Goal: Information Seeking & Learning: Learn about a topic

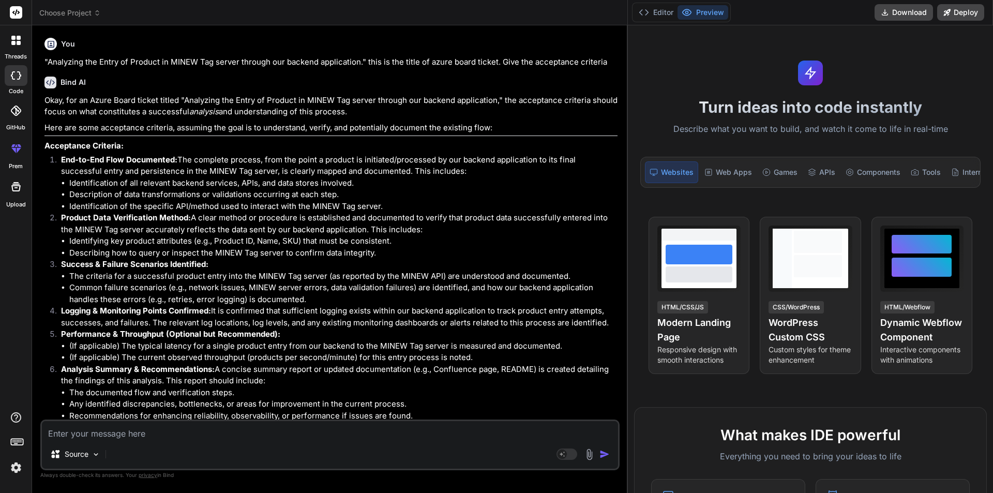
scroll to position [4355, 0]
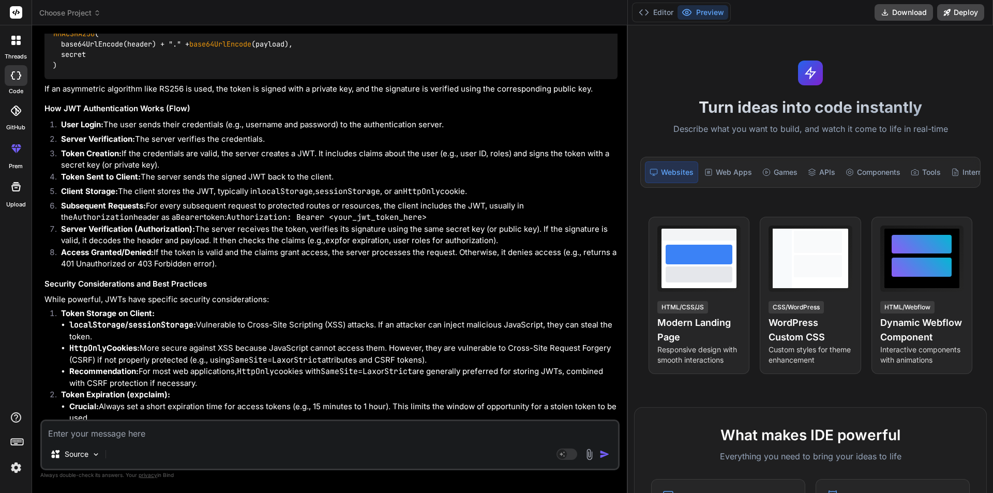
click at [101, 431] on textarea at bounding box center [330, 430] width 576 height 19
type textarea "w"
type textarea "x"
type textarea "wh"
type textarea "x"
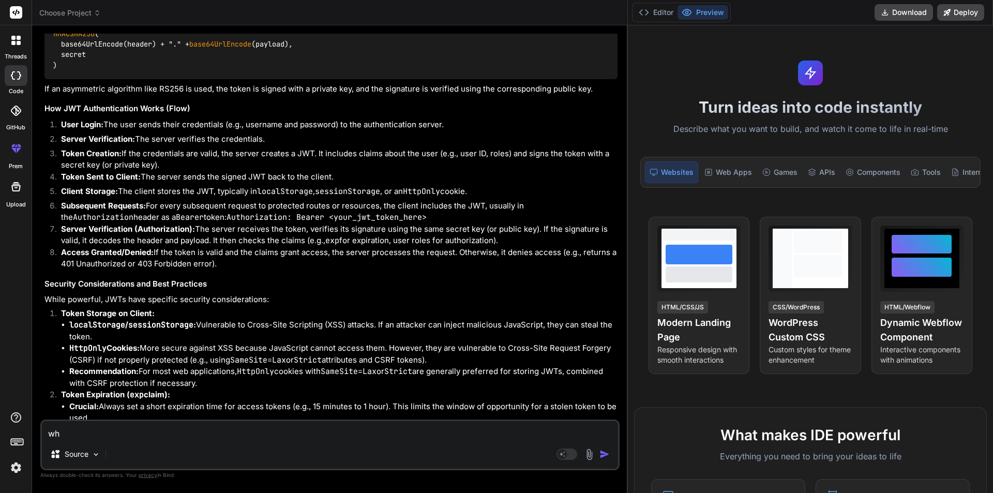
type textarea "whe"
type textarea "x"
type textarea "whea"
type textarea "x"
type textarea "wheat"
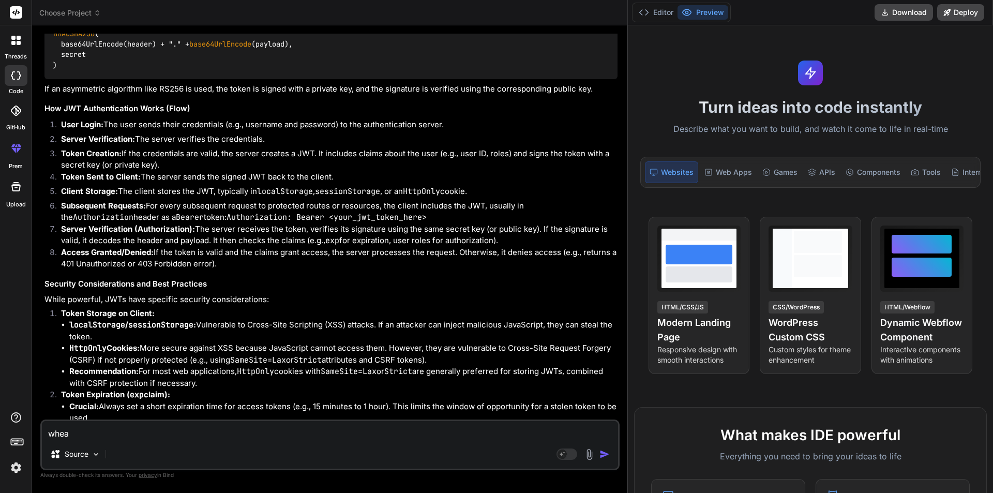
type textarea "x"
type textarea "whea"
type textarea "x"
type textarea "whe"
type textarea "x"
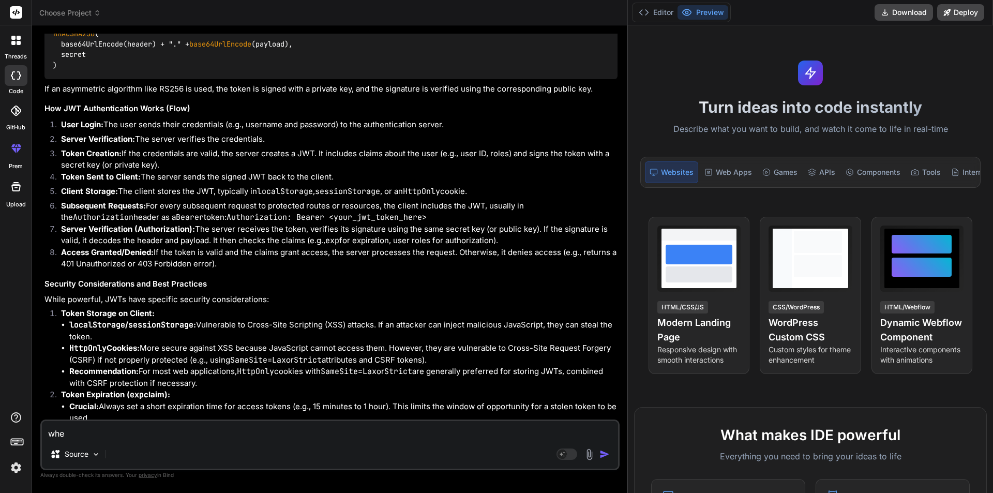
type textarea "wh"
type textarea "x"
type textarea "wha"
type textarea "x"
type textarea "what"
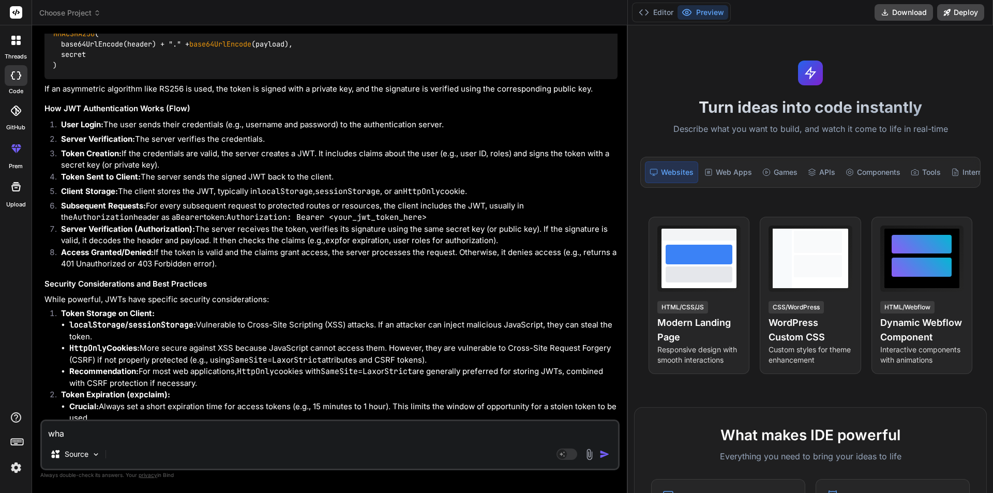
type textarea "x"
type textarea "what"
type textarea "x"
type textarea "what i"
type textarea "x"
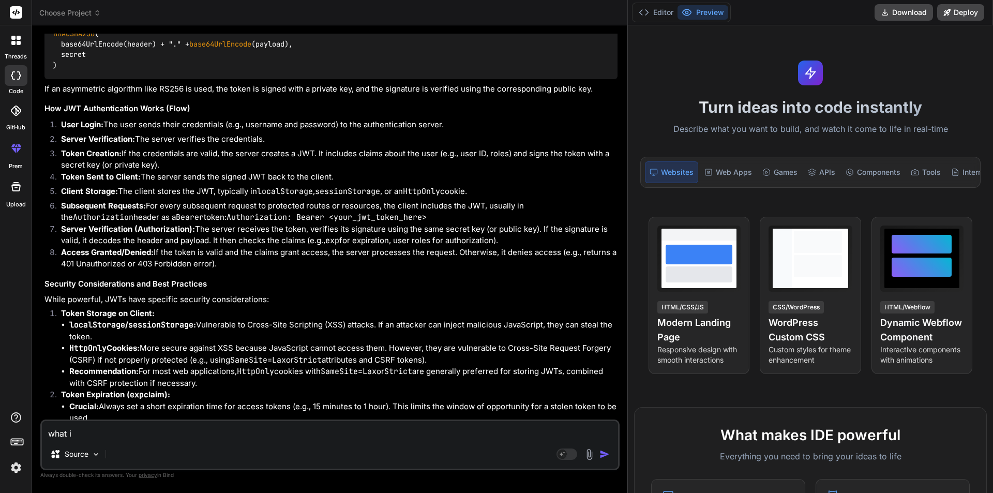
type textarea "what is"
type textarea "x"
type textarea "what is"
type textarea "x"
type textarea "what is c"
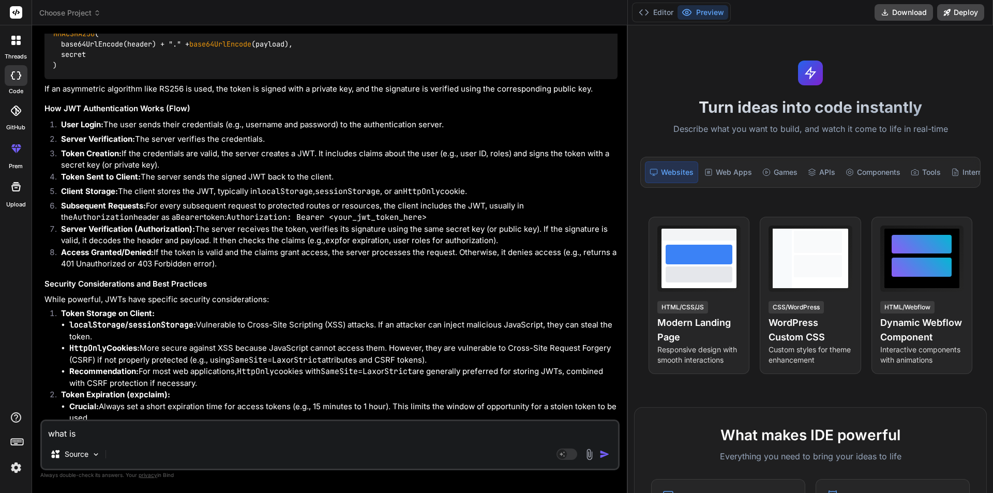
type textarea "x"
type textarea "what is cu"
type textarea "x"
type textarea "what is cur"
type textarea "x"
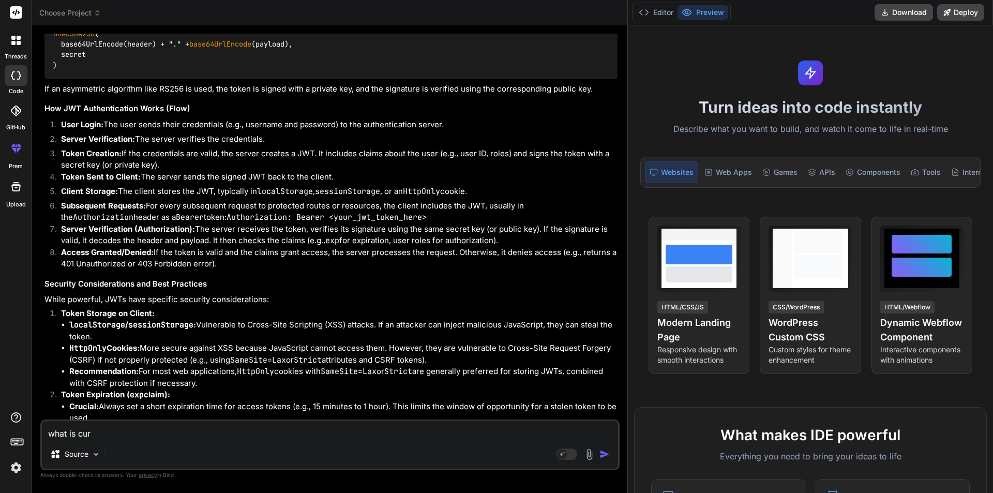
type textarea "what is curs"
type textarea "x"
type textarea "what is curso"
type textarea "x"
type textarea "what is cursor"
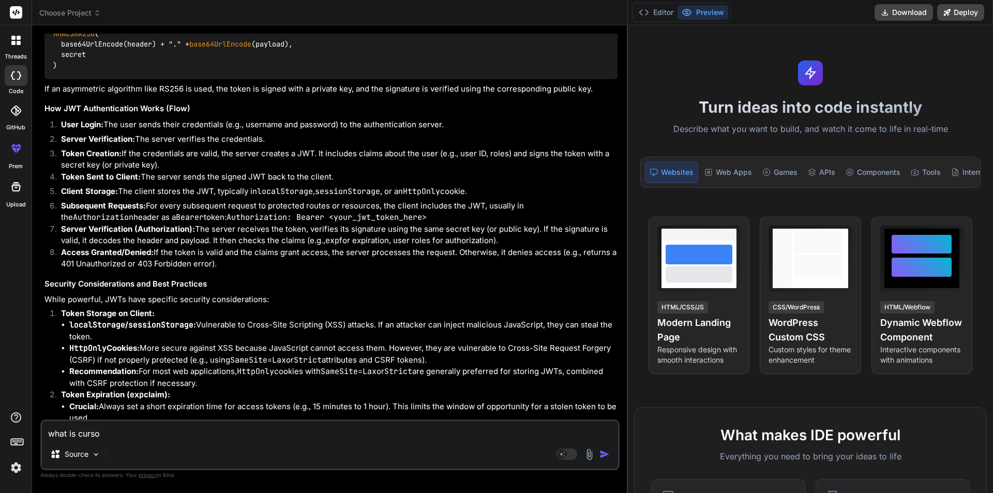
type textarea "x"
type textarea "what is cursor"
type textarea "x"
type textarea "what is cursor i"
type textarea "x"
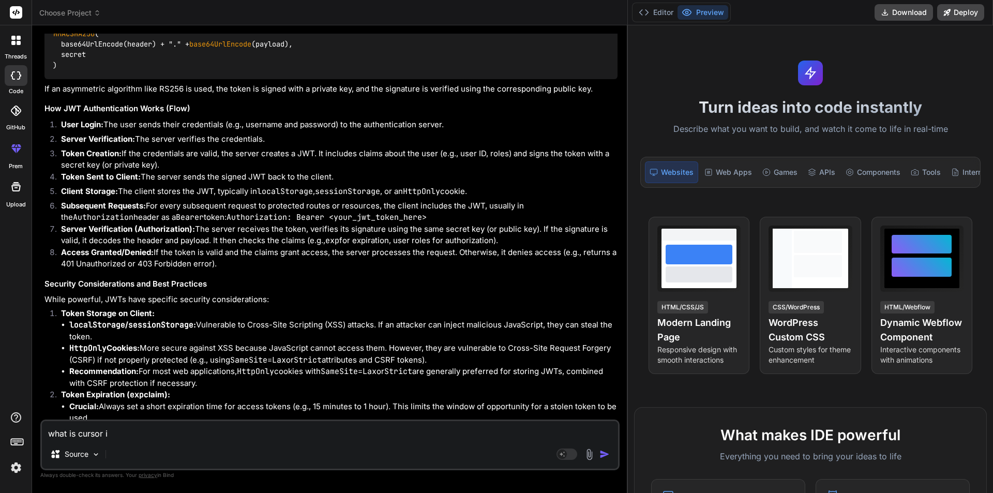
type textarea "what is cursor in"
type textarea "x"
type textarea "what is cursor in"
type textarea "x"
type textarea "what is cursor in s"
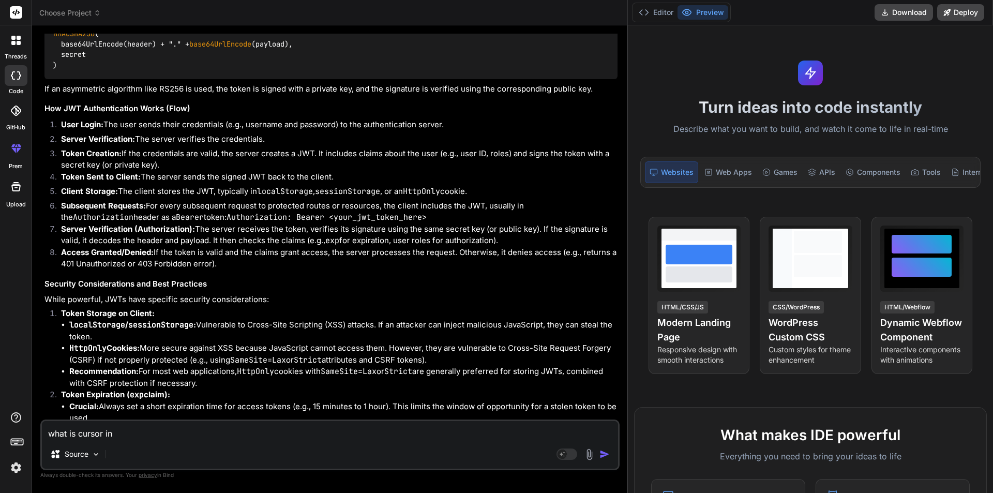
type textarea "x"
type textarea "what is cursor in sq"
type textarea "x"
type textarea "what is cursor in sql"
type textarea "x"
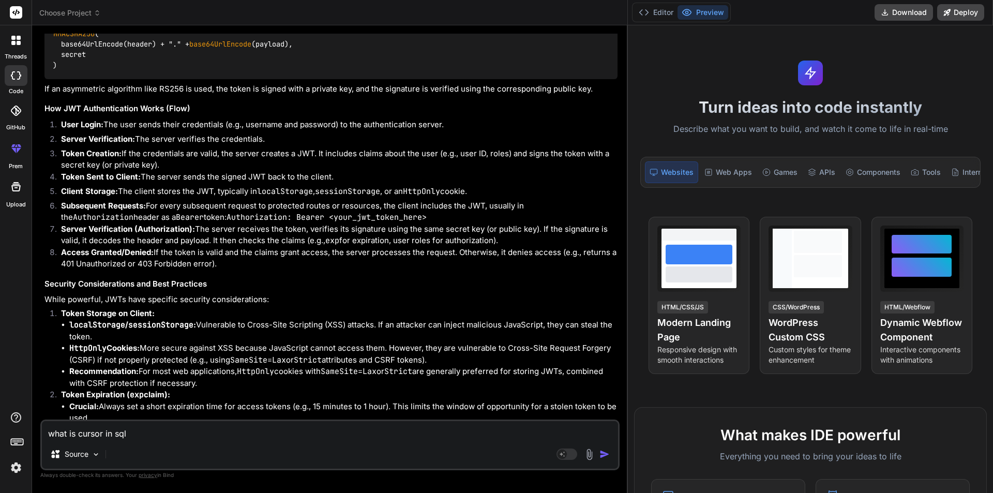
type textarea "what is cursor in sql"
type textarea "x"
type textarea "what is cursor in sql s"
type textarea "x"
type textarea "what is cursor in sql se"
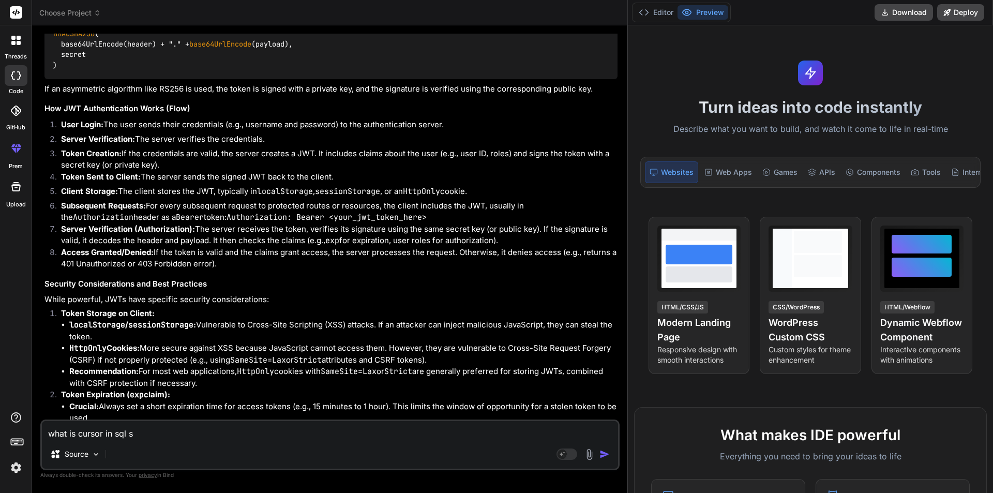
type textarea "x"
type textarea "what is cursor in sql ser"
type textarea "x"
type textarea "what is cursor in sql serv"
type textarea "x"
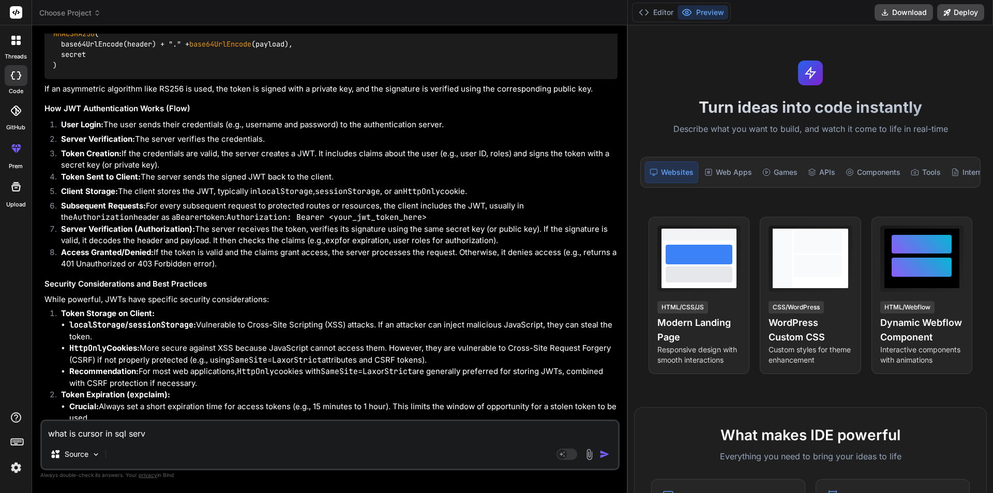
type textarea "what is cursor in sql serve"
type textarea "x"
type textarea "what is cursor in sql server"
type textarea "x"
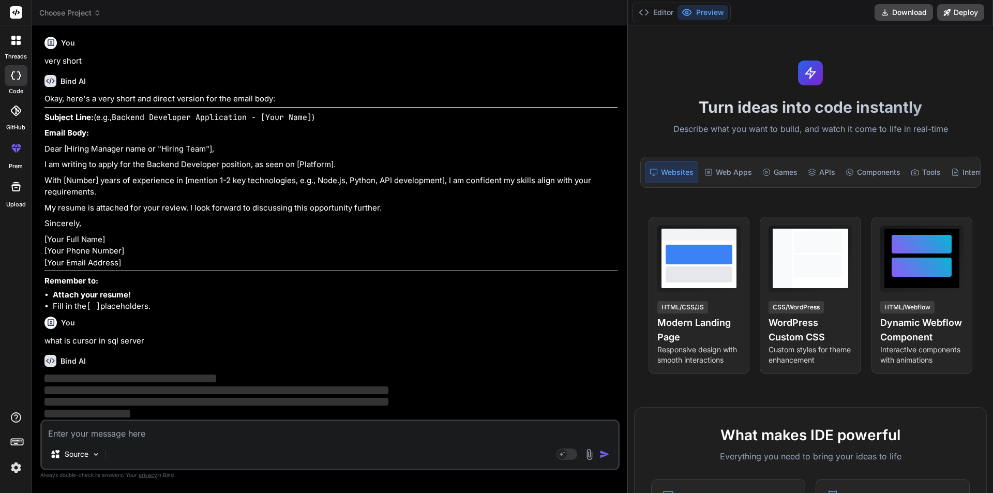
scroll to position [6635, 0]
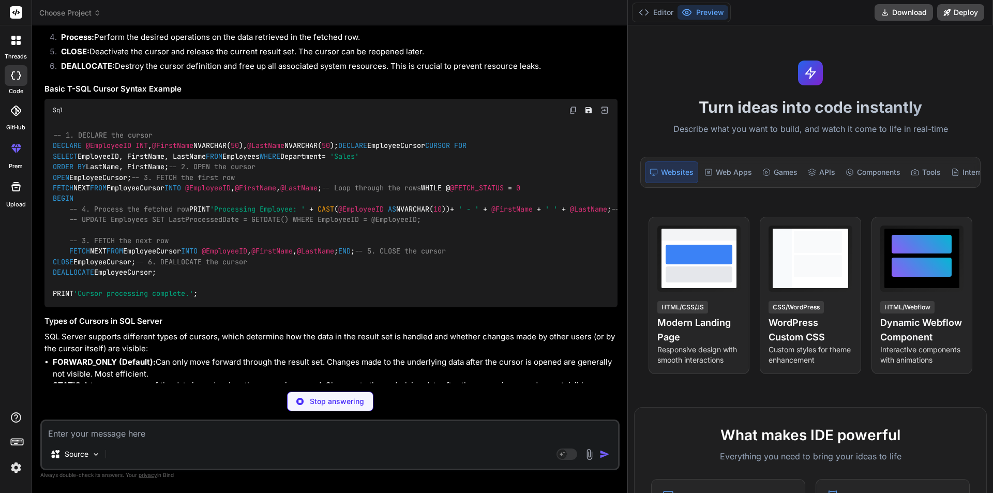
type textarea "x"
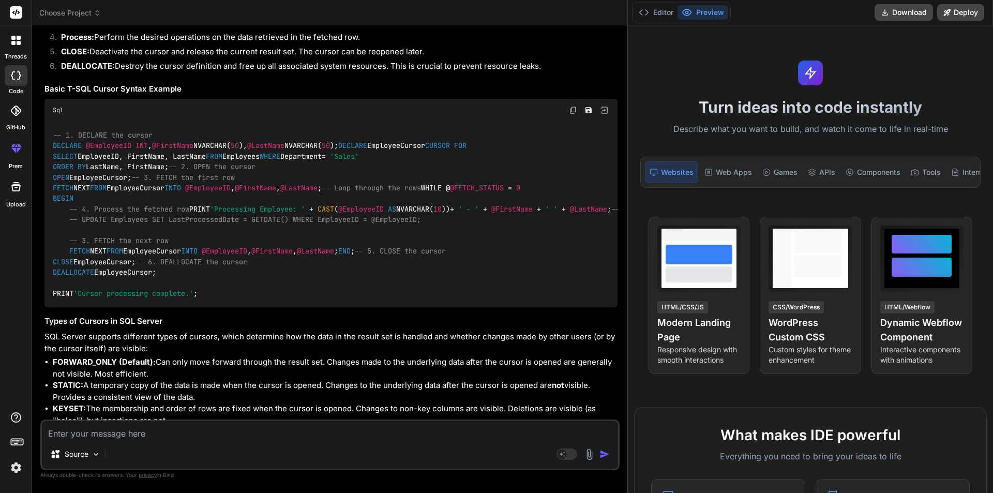
scroll to position [6876, 0]
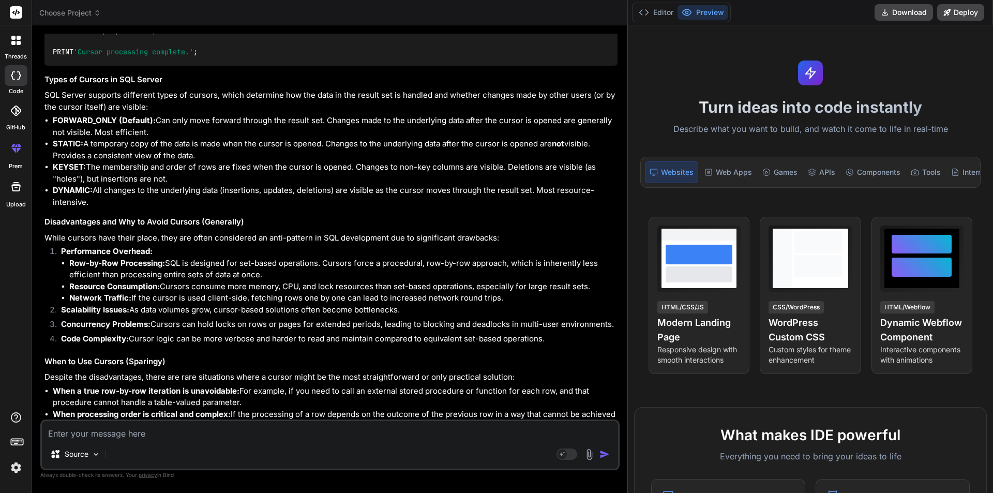
drag, startPoint x: 46, startPoint y: 221, endPoint x: 115, endPoint y: 221, distance: 69.8
drag, startPoint x: 395, startPoint y: 235, endPoint x: 494, endPoint y: 233, distance: 99.8
click at [109, 435] on textarea at bounding box center [330, 430] width 576 height 19
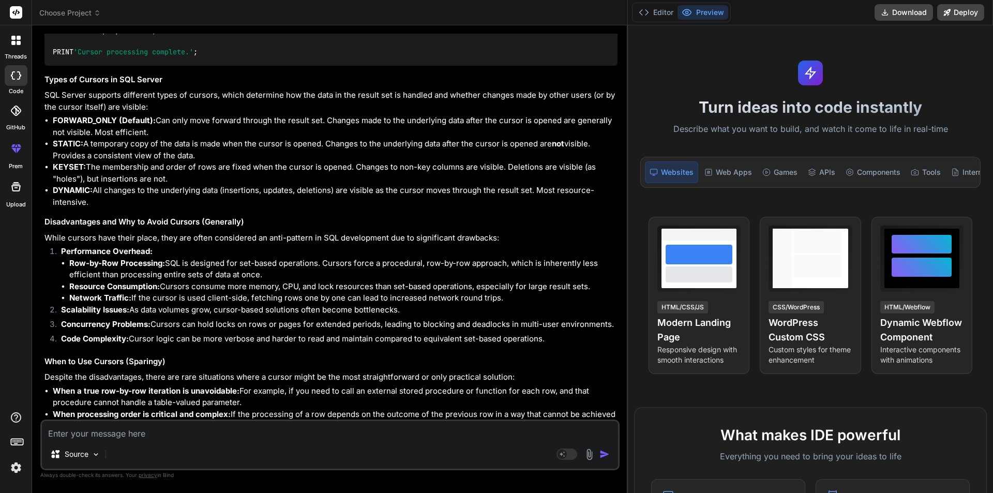
type textarea "t"
type textarea "x"
type textarea "th"
type textarea "x"
type textarea "the"
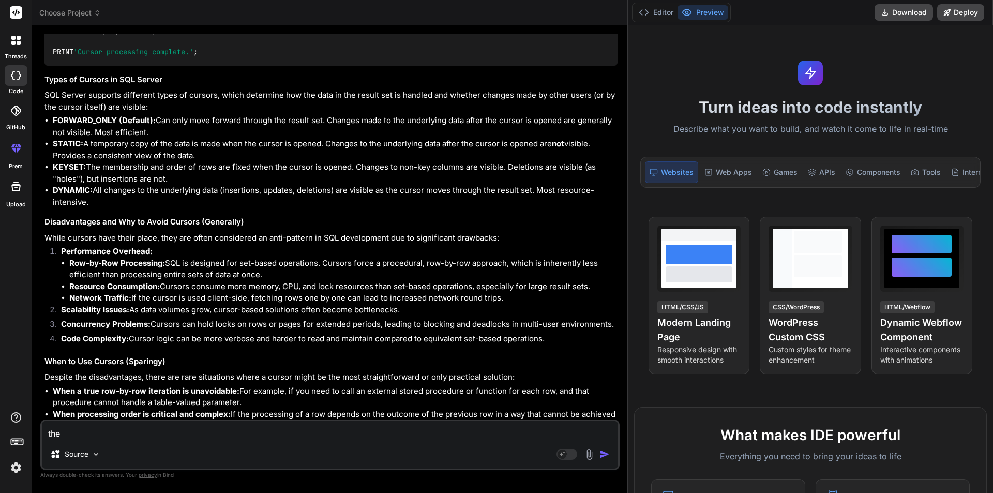
type textarea "x"
type textarea "ther"
type textarea "x"
type textarea "there"
type textarea "x"
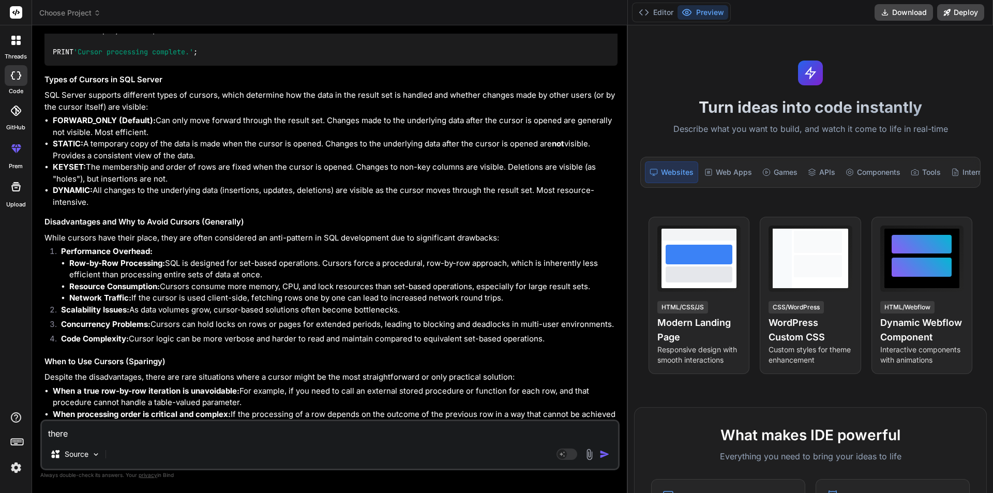
type textarea "there"
type textarea "x"
type textarea "there i"
type textarea "x"
type textarea "there is"
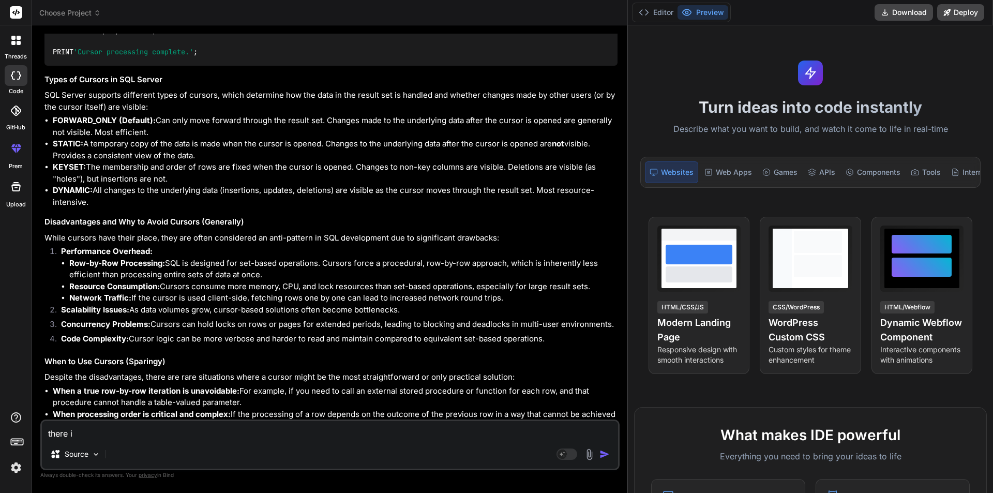
type textarea "x"
type textarea "there is"
type textarea "x"
type textarea "there is s"
type textarea "x"
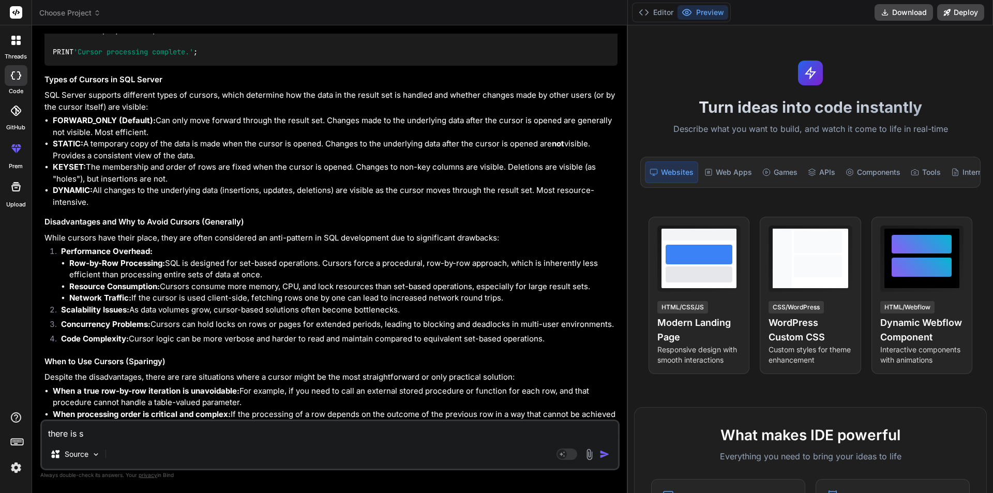
type textarea "there is so"
type textarea "x"
type textarea "there is som"
type textarea "x"
type textarea "there is some"
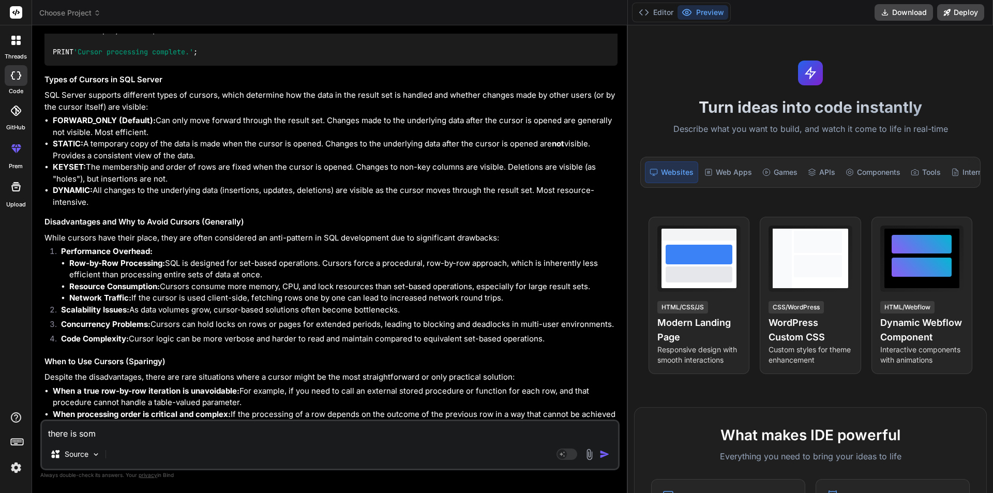
type textarea "x"
type textarea "there is some"
type textarea "x"
type textarea "there is some n"
type textarea "x"
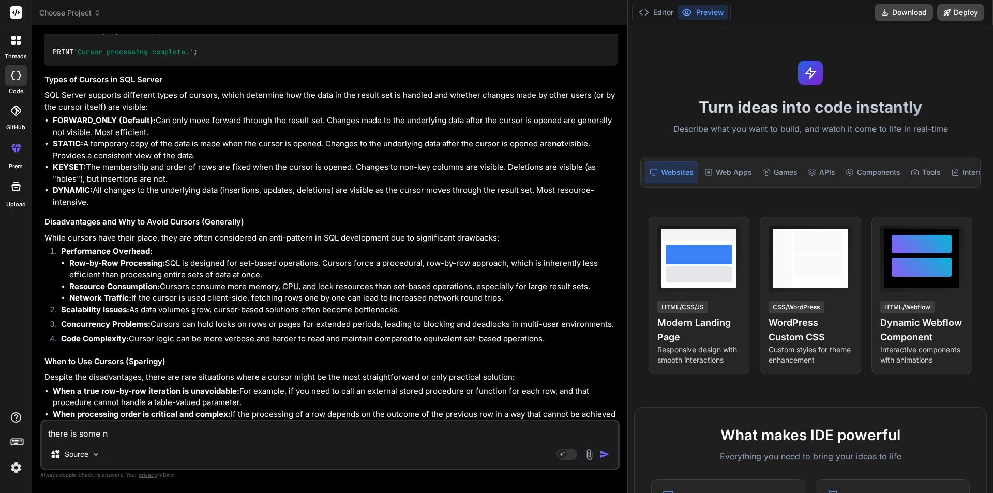
type textarea "there is some nu"
type textarea "x"
type textarea "there is some num"
type textarea "x"
type textarea "there is some numb"
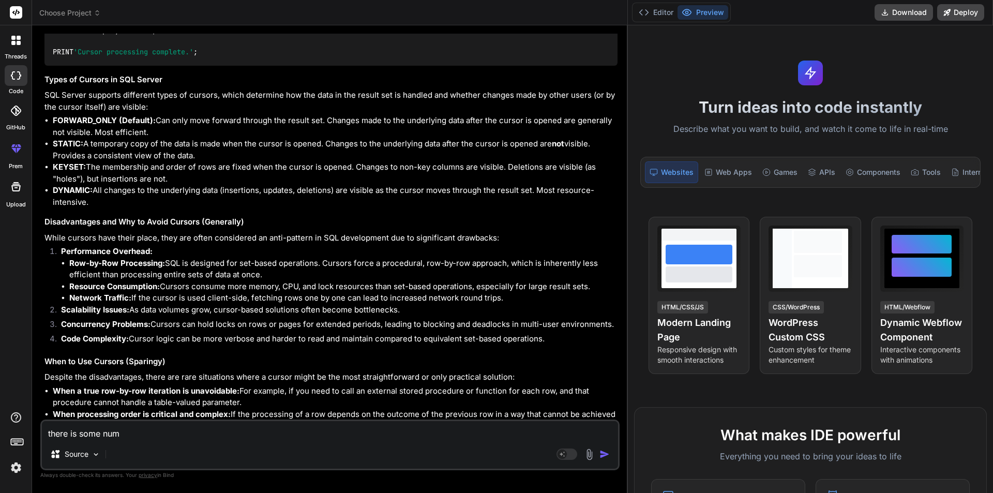
type textarea "x"
type textarea "there is some numbe"
type textarea "x"
type textarea "there is some number"
type textarea "x"
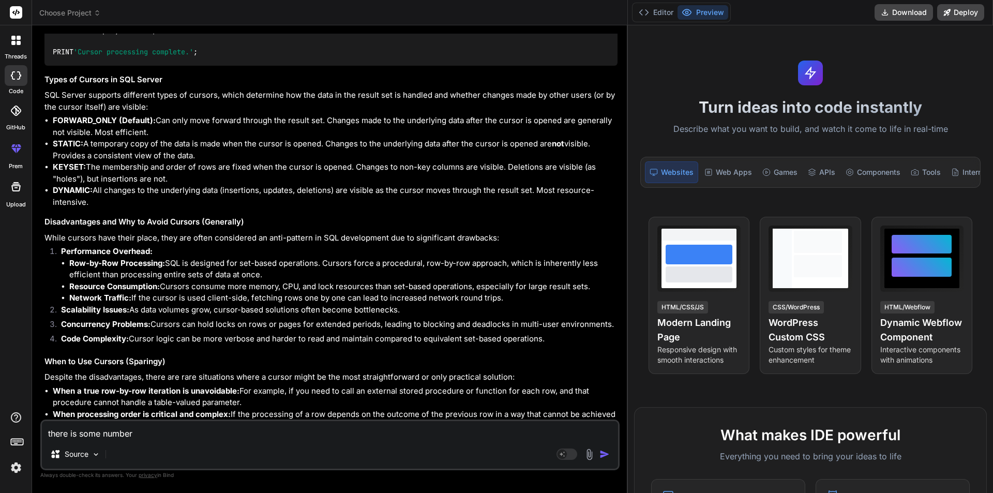
type textarea "there is some number"
type textarea "x"
type textarea "there is some number l"
type textarea "x"
type textarea "there is some number li"
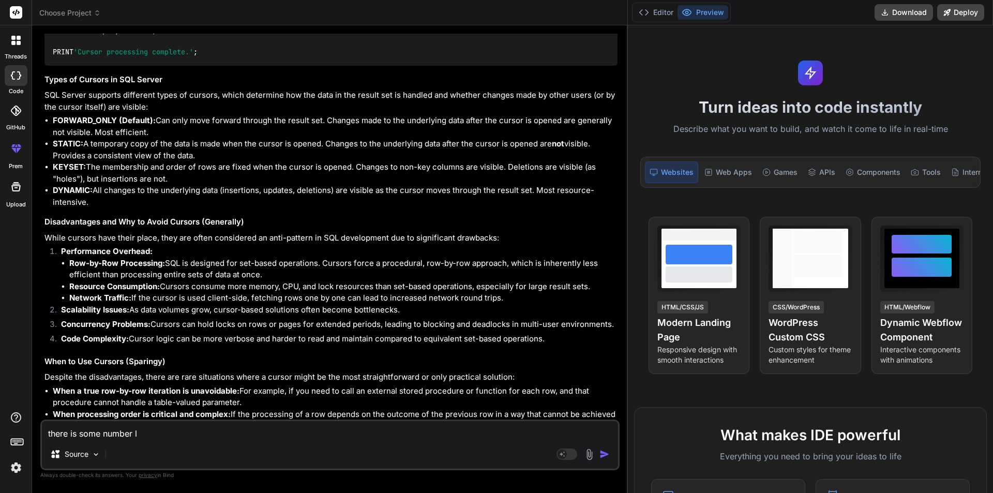
type textarea "x"
type textarea "there is some number lik"
type textarea "x"
type textarea "there is some number like"
type textarea "x"
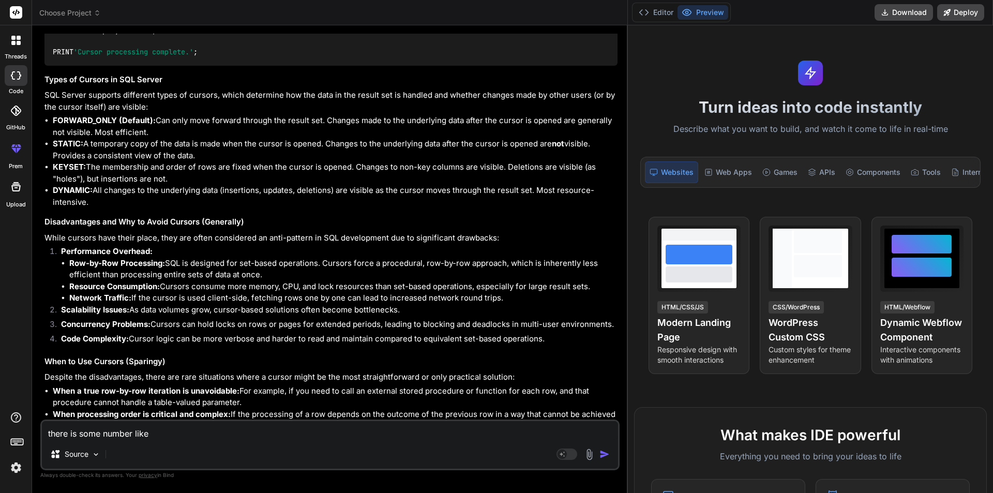
type textarea "there is some number like5"
type textarea "x"
type textarea "there is some number like"
type textarea "x"
type textarea "there is some number like"
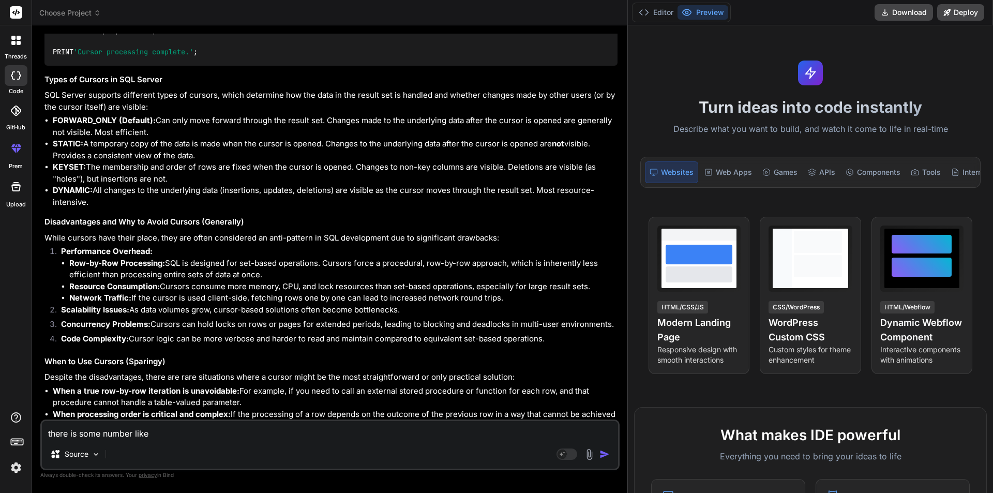
type textarea "x"
type textarea "there is some number like ,"
type textarea "x"
type textarea "there is some number like ,2"
type textarea "x"
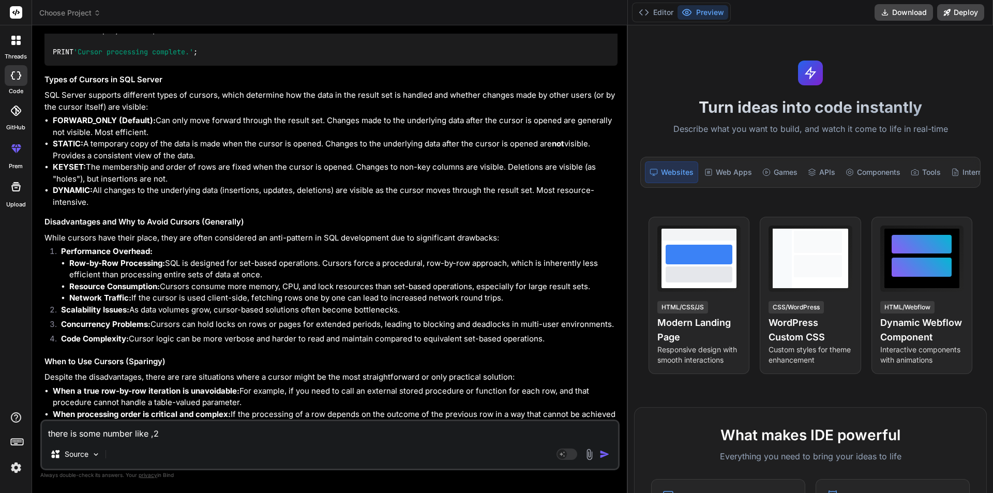
type textarea "there is some number like ,2,"
type textarea "x"
type textarea "there is some number like ,2,1"
type textarea "x"
type textarea "there is some number like ,2,1,"
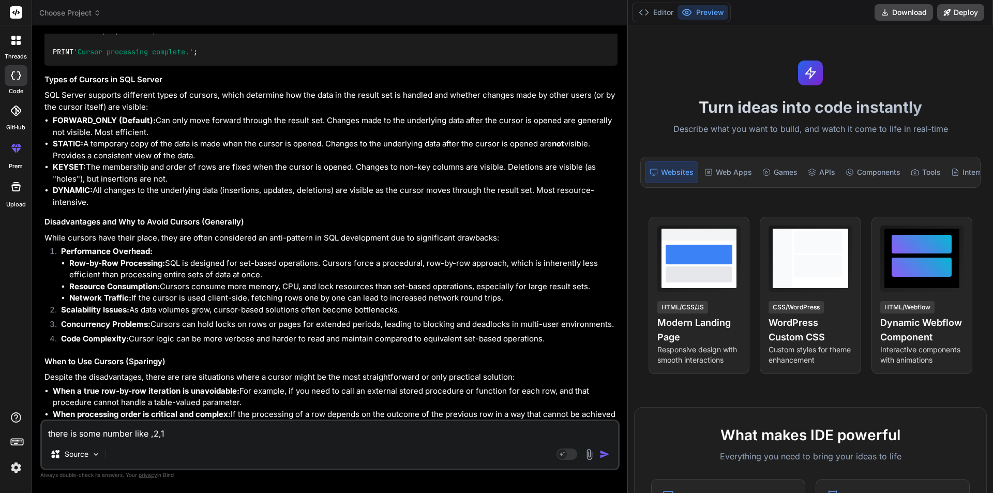
type textarea "x"
type textarea "there is some number like ,2,1,4"
type textarea "x"
type textarea "there is some number like ,2,1,4,"
type textarea "x"
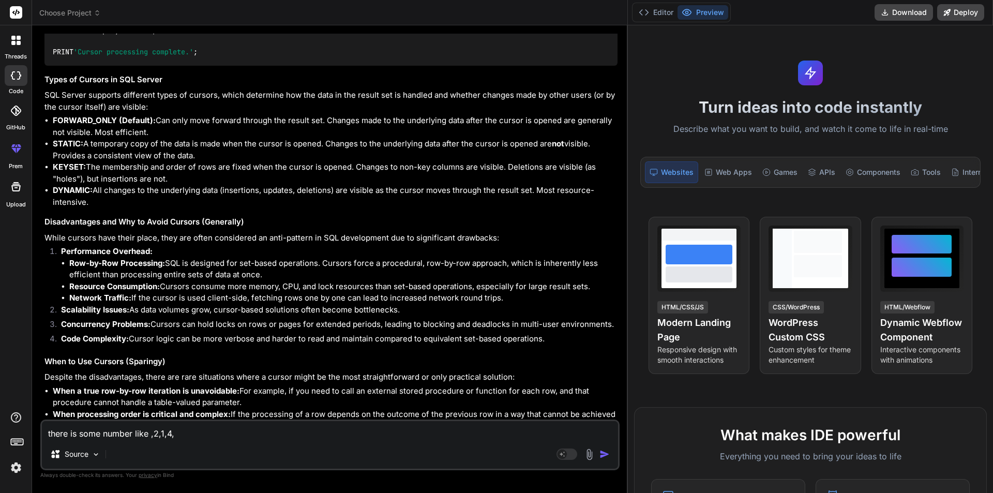
type textarea "there is some number like ,2,1,4,5"
type textarea "x"
type textarea "there is some number like ,2,1,4,5,"
type textarea "x"
type textarea "there is some number like ,2,1,4,5,4"
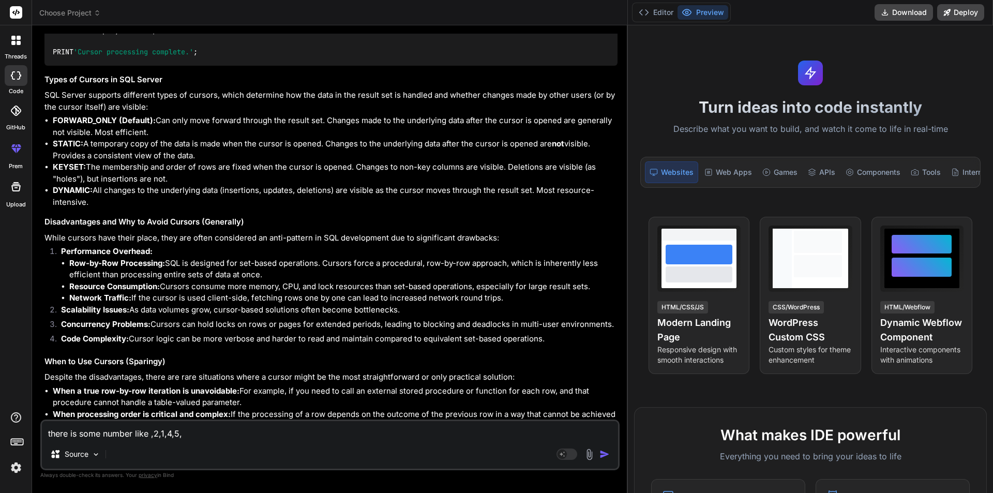
type textarea "x"
type textarea "there is some number like ,2,1,4,5,4,"
type textarea "x"
type textarea "there is some number like ,2,1,4,5,4,1"
type textarea "x"
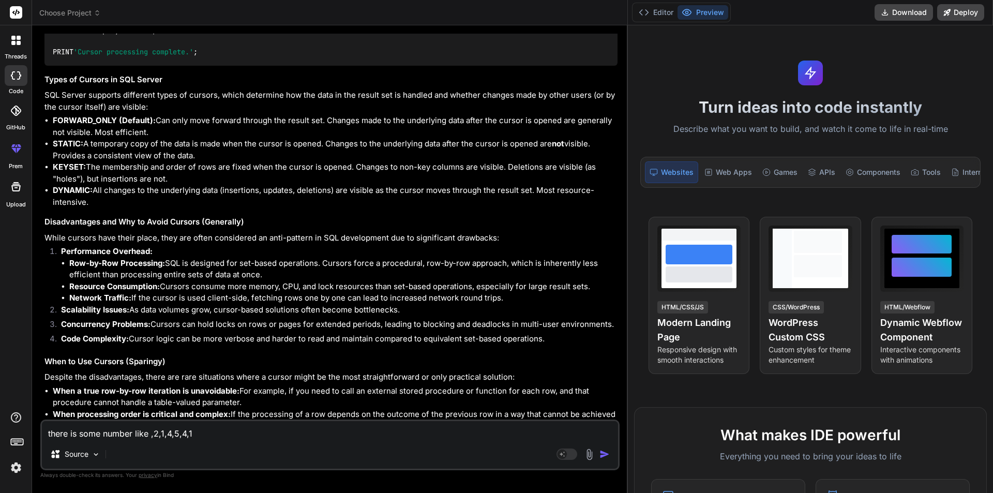
type textarea "there is some number like ,2,1,4,5,4,1,"
type textarea "x"
type textarea "there is some number like ,2,1,4,5,4,1,2"
type textarea "x"
type textarea "there is some number like ,2,1,4,5,4,1,20"
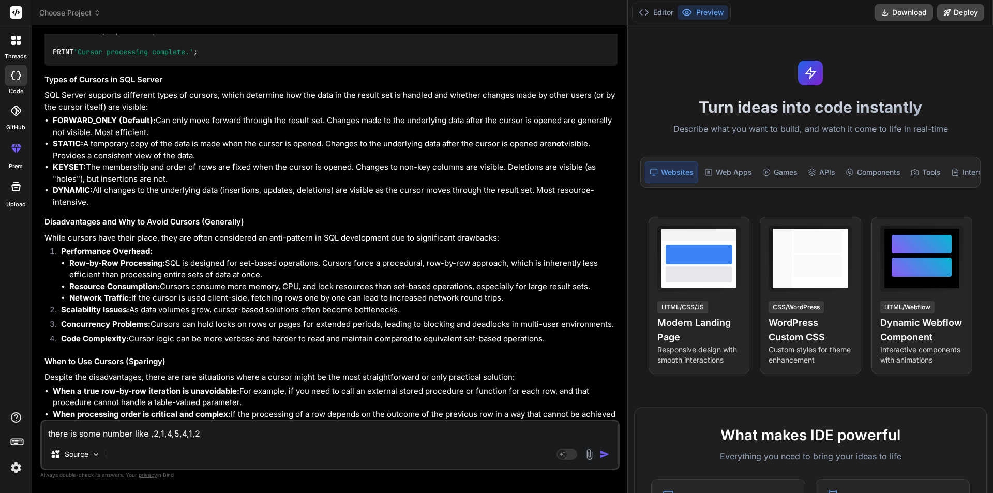
type textarea "x"
type textarea "there is some number like ,2,1,4,5,4,1,20,"
type textarea "x"
type textarea "there is some number like ,2,1,4,5,4,1,20,0"
type textarea "x"
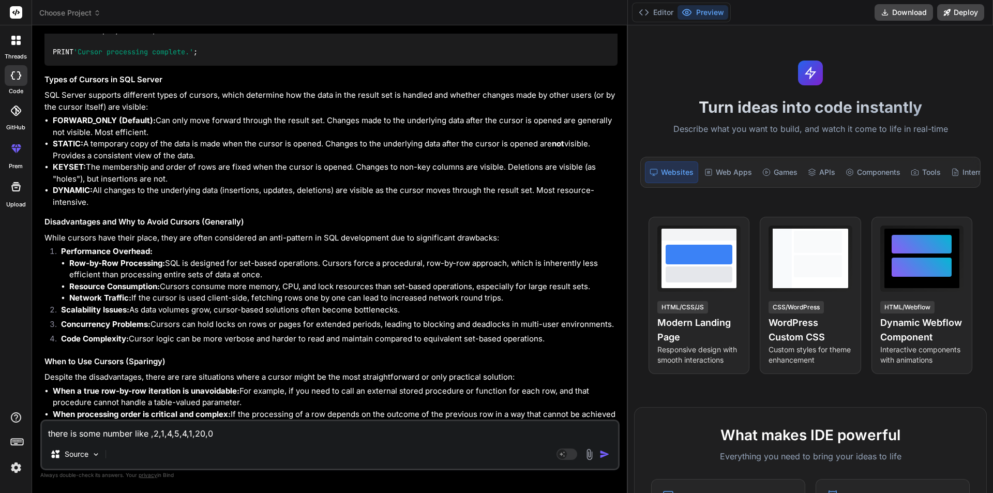
type textarea "there is some number like ,2,1,4,5,4,1,20,0,"
type textarea "x"
type textarea "there is some number like ,2,1,4,5,4,1,20,0,-"
type textarea "x"
type textarea "there is some number like ,2,1,4,5,4,1,20,0,-5"
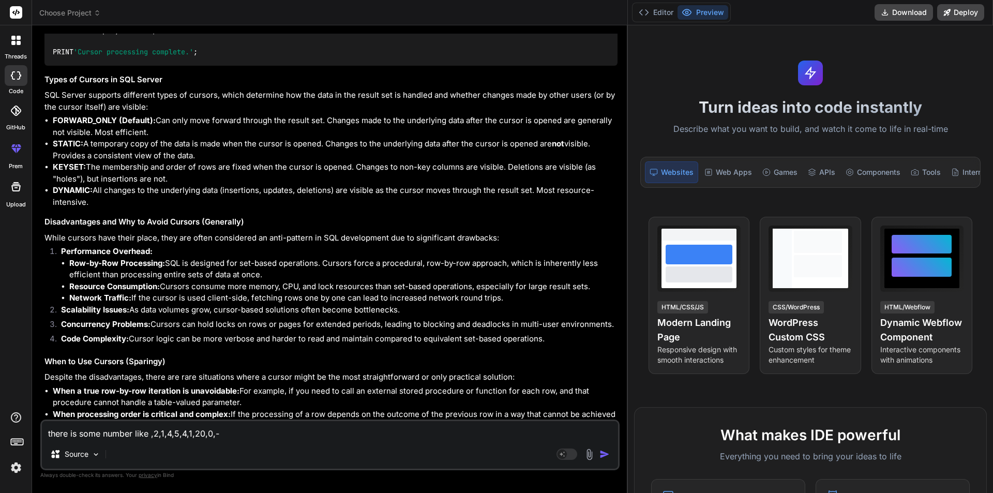
type textarea "x"
type textarea "there is some number like ,2,1,4,5,4,1,20,0,-50"
type textarea "x"
type textarea "there is some number like ,2,1,4,5,4,1,20,0,-5"
type textarea "x"
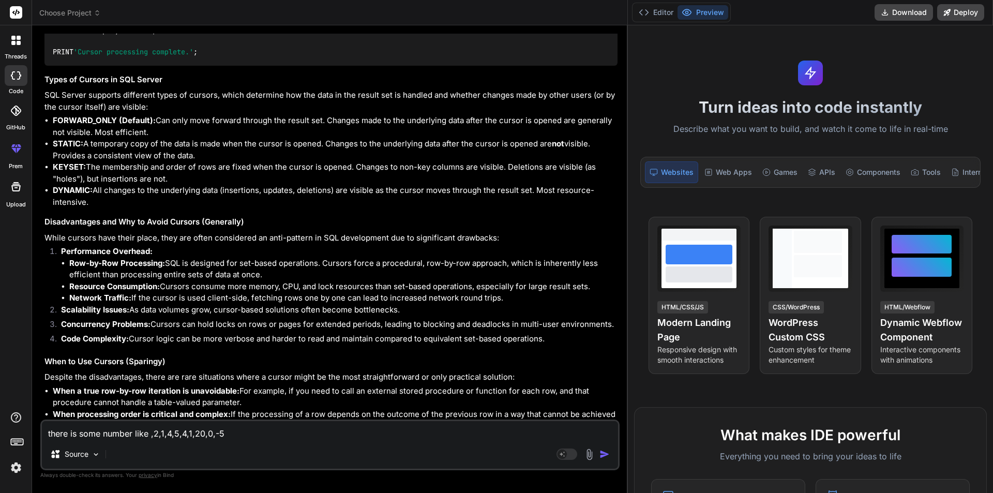
type textarea "there is some number like ,2,1,4,5,4,1,20,0,-5,"
type textarea "x"
type textarea "there is some number like ,2,1,4,5,4,1,20,0,-5,8"
type textarea "x"
type textarea "there is some number like ,2,1,4,5,4,1,20,0,-5,8,"
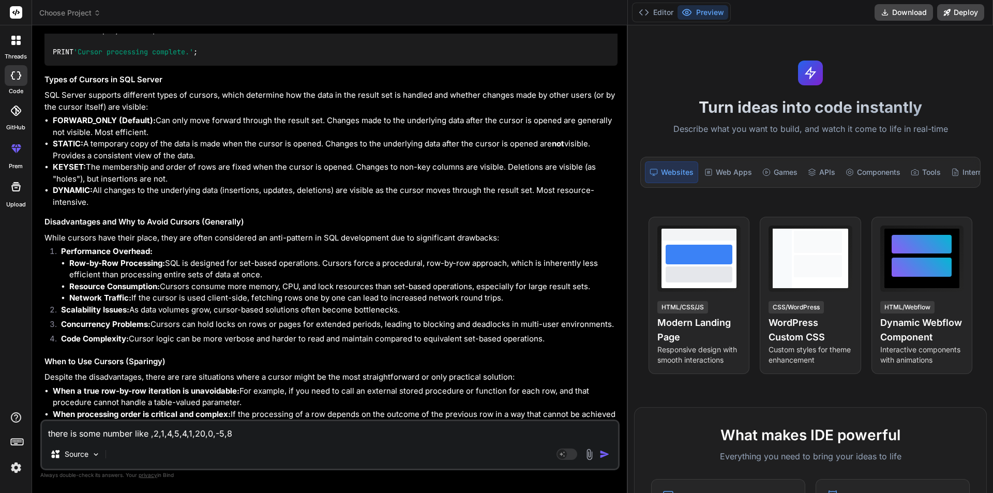
type textarea "x"
type textarea "there is some number like ,2,1,4,5,4,1,20,0,-5,8,0"
type textarea "x"
type textarea "there is some number like ,2,1,4,5,4,1,20,0,-5,8,"
type textarea "x"
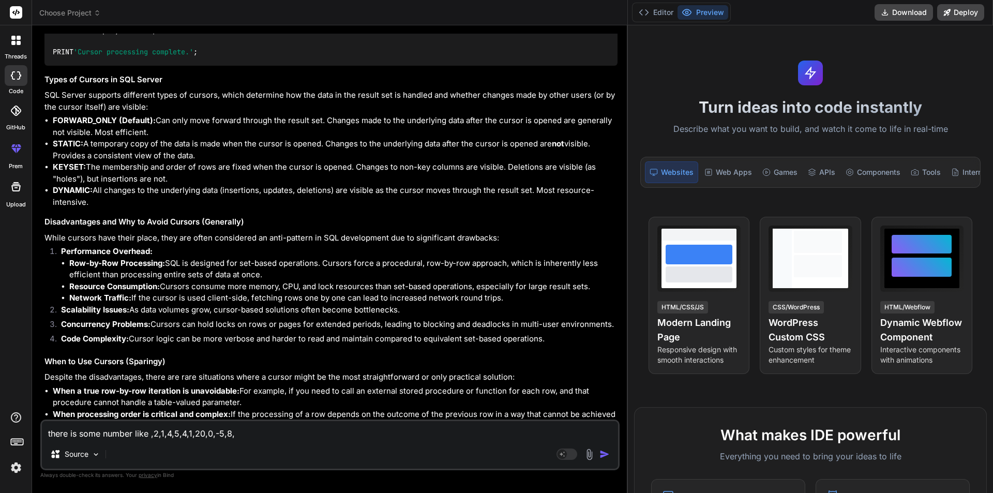
type textarea "there is some number like ,2,1,4,5,4,1,20,0,-5,8,-"
type textarea "x"
type textarea "there is some number like ,2,1,4,5,4,1,20,0,-5,8,-2"
type textarea "x"
type textarea "there is some number like ,2,1,4,5,4,1,20,0,-5,8,-2,"
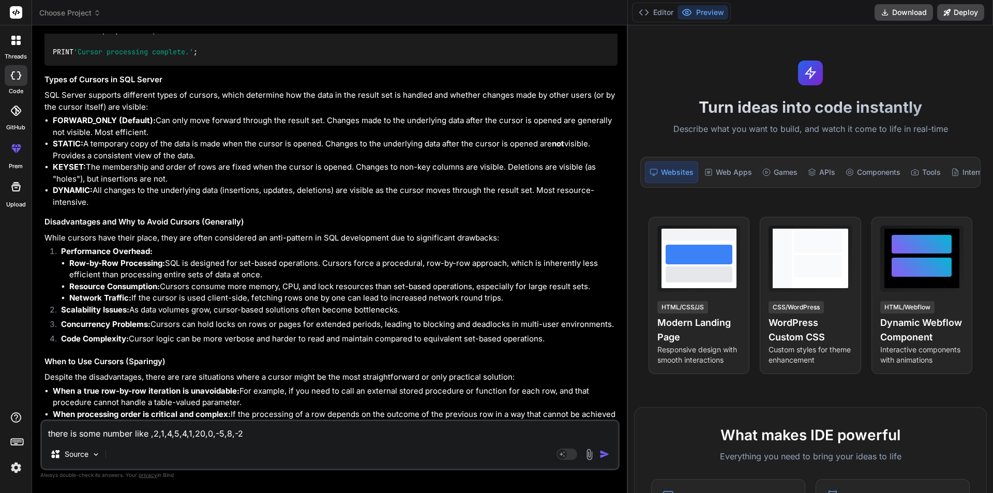
type textarea "x"
type textarea "there is some number like ,2,1,4,5,4,1,20,0,-5,8,-2,-"
type textarea "x"
type textarea "there is some number like ,2,1,4,5,4,1,20,0,-5,8,-2,-7"
type textarea "x"
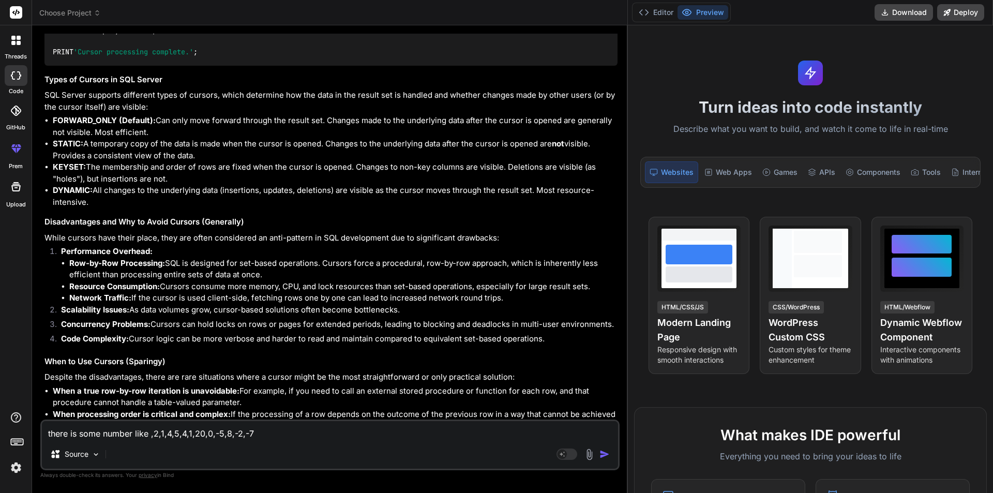
type textarea "there is some number like ,2,1,4,5,4,1,20,0,-5,8,-2,-7,"
type textarea "x"
type textarea "there is some number like ,2,1,4,5,4,1,20,0,-5,8,-2,-7,-"
type textarea "x"
type textarea "there is some number like ,2,1,4,5,4,1,20,0,-5,8,-2,-7,-8"
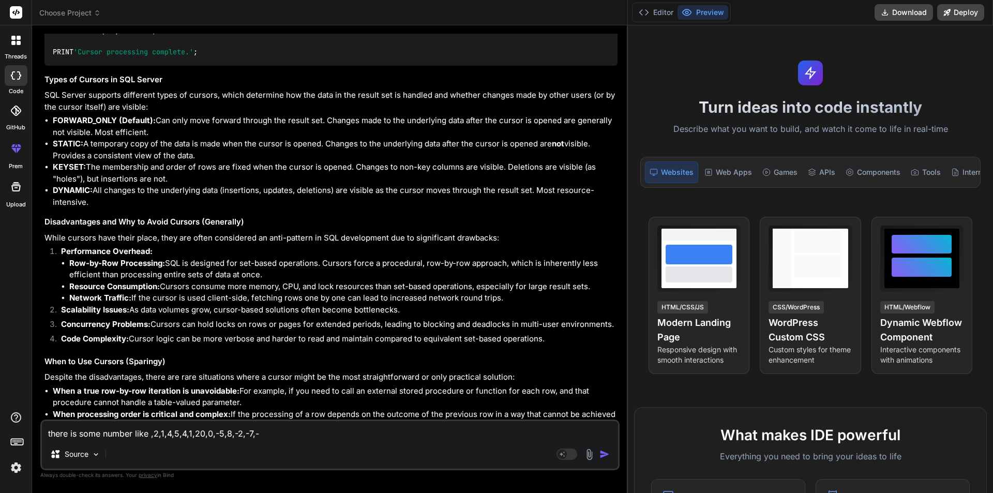
type textarea "x"
type textarea "there is some number like ,2,1,4,5,4,1,20,0,-5,8,-2,-7,-8,"
type textarea "x"
type textarea "there is some number like ,2,1,4,5,4,1,20,0,-5,8,-2,-7,-8,-"
type textarea "x"
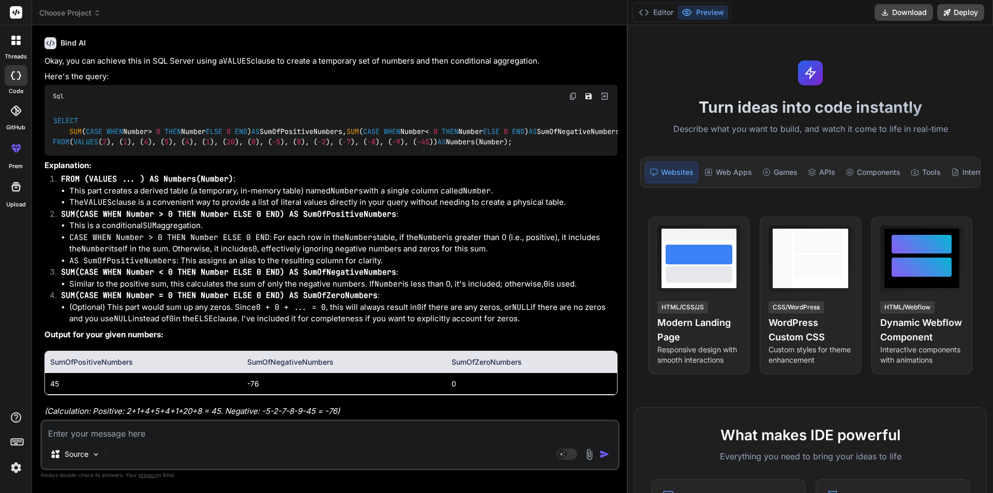
scroll to position [8092, 0]
click at [190, 432] on textarea at bounding box center [330, 430] width 576 height 19
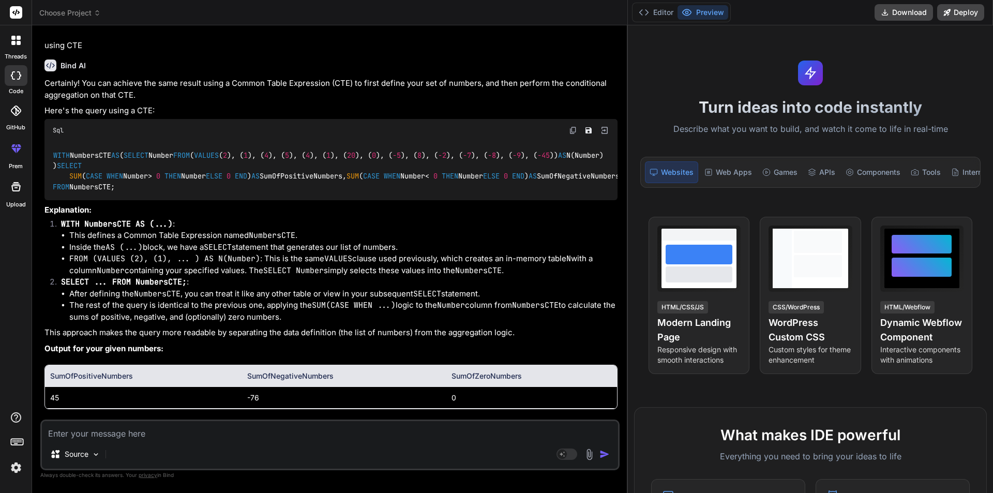
scroll to position [8124, 0]
drag, startPoint x: 53, startPoint y: 175, endPoint x: 149, endPoint y: 182, distance: 96.9
drag, startPoint x: 87, startPoint y: 189, endPoint x: 271, endPoint y: 192, distance: 184.1
